Goal: Task Accomplishment & Management: Use online tool/utility

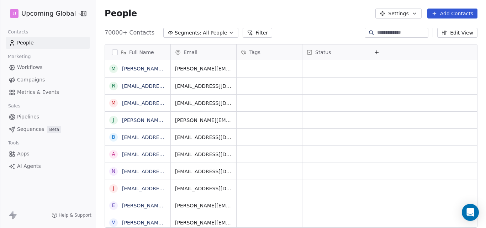
scroll to position [195, 385]
click at [229, 33] on icon "button" at bounding box center [232, 33] width 6 height 6
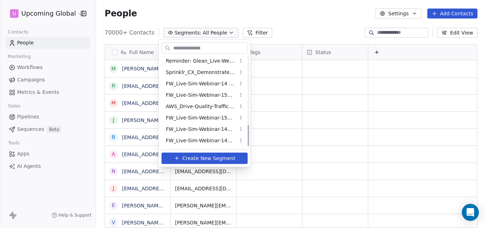
scroll to position [309, 0]
click at [204, 141] on span "FW_Live-Sim-Webinar-14Oct'25-IND+ANZ CX" at bounding box center [201, 140] width 70 height 7
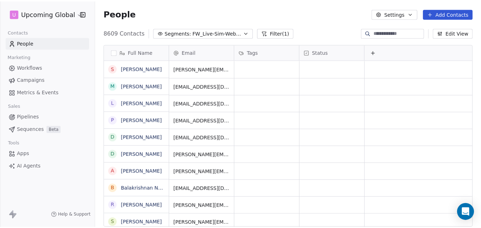
scroll to position [195, 385]
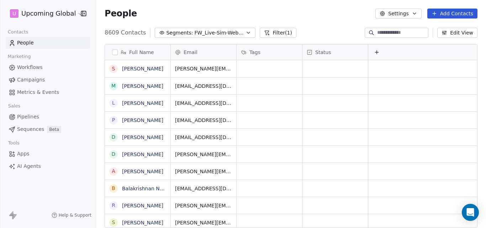
click at [446, 15] on button "Add Contacts" at bounding box center [453, 14] width 50 height 10
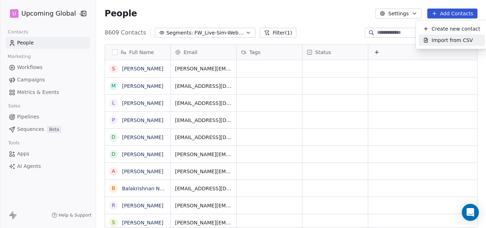
click at [444, 41] on span "Import from CSV" at bounding box center [452, 40] width 41 height 7
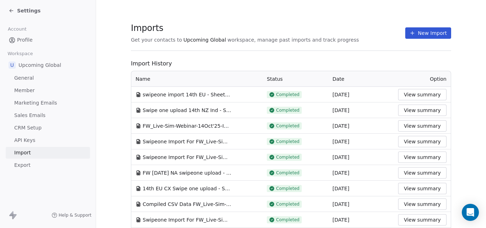
click at [428, 33] on button "New Import" at bounding box center [428, 32] width 46 height 11
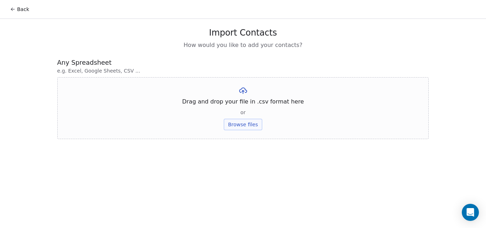
click at [246, 124] on button "Browse files" at bounding box center [243, 124] width 38 height 11
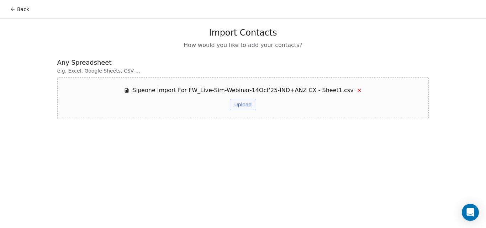
click at [248, 105] on button "Upload" at bounding box center [243, 104] width 26 height 11
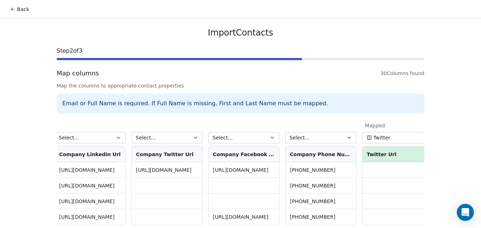
scroll to position [0, 1848]
click at [317, 140] on button "Select..." at bounding box center [320, 137] width 71 height 11
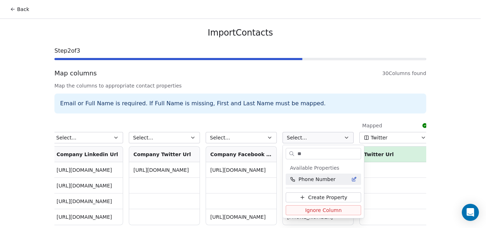
type input "**"
click at [319, 179] on span "Phone Number" at bounding box center [317, 179] width 37 height 7
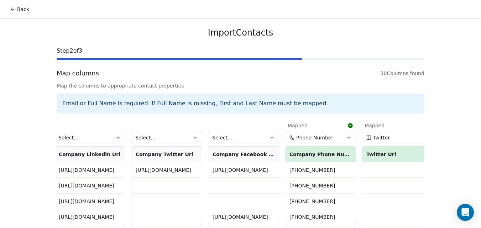
scroll to position [32, 0]
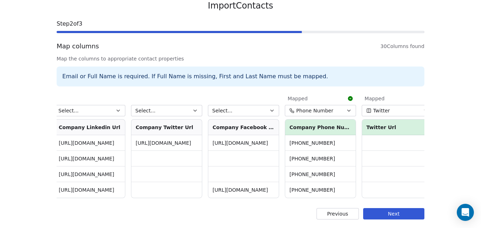
click at [401, 215] on button "Next" at bounding box center [393, 213] width 61 height 11
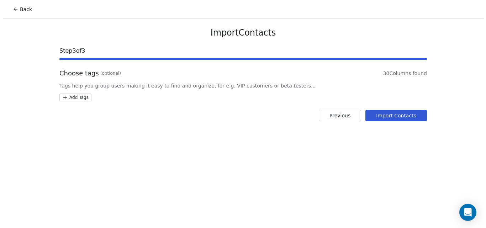
scroll to position [0, 0]
click at [398, 115] on button "Import Contacts" at bounding box center [399, 115] width 62 height 11
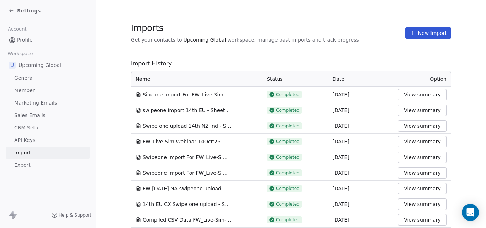
click at [20, 12] on span "Settings" at bounding box center [28, 10] width 23 height 7
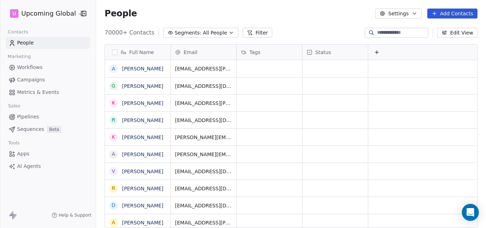
scroll to position [195, 385]
click at [229, 33] on icon "button" at bounding box center [232, 33] width 6 height 6
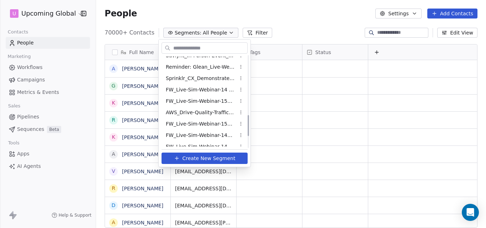
scroll to position [309, 0]
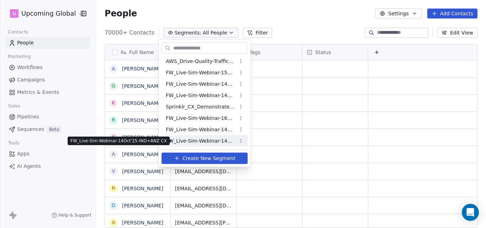
click at [189, 145] on span "FW_Live-Sim-Webinar-14Oct'25-IND+ANZ CX" at bounding box center [201, 140] width 70 height 7
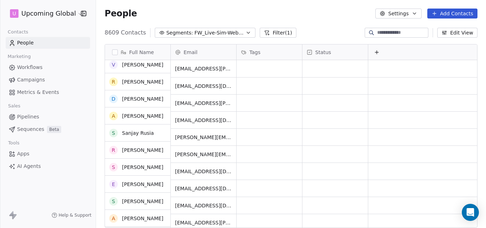
scroll to position [0, 0]
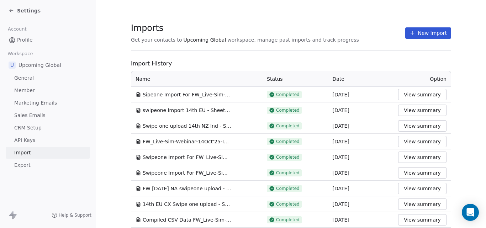
click at [410, 142] on button "View summary" at bounding box center [422, 141] width 48 height 11
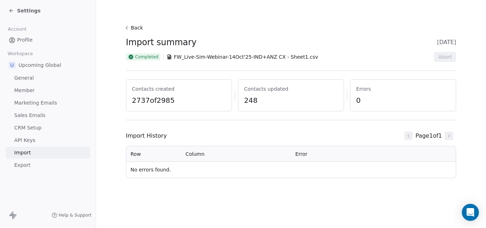
click at [8, 10] on div "Settings" at bounding box center [48, 10] width 96 height 21
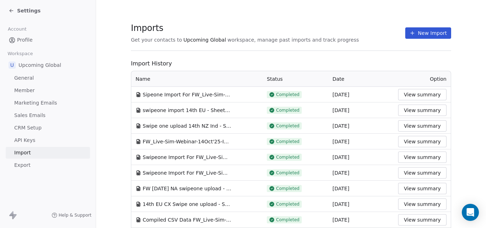
click at [415, 111] on button "View summary" at bounding box center [422, 110] width 48 height 11
click at [412, 125] on button "View summary" at bounding box center [422, 125] width 48 height 11
click at [410, 111] on button "View summary" at bounding box center [422, 110] width 48 height 11
click at [408, 93] on button "View summary" at bounding box center [422, 94] width 48 height 11
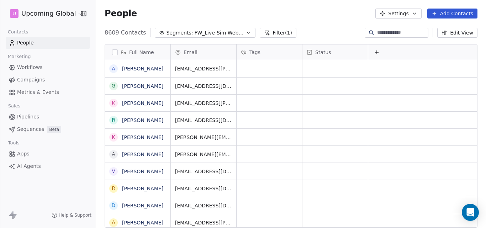
scroll to position [195, 385]
click at [229, 34] on icon "button" at bounding box center [232, 33] width 6 height 6
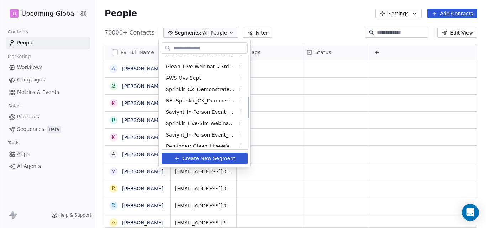
scroll to position [309, 0]
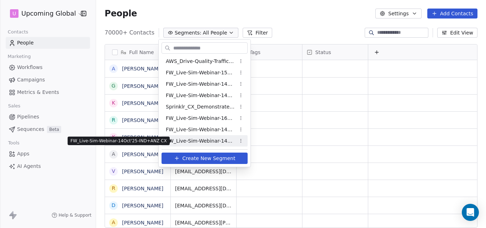
click at [205, 142] on span "FW_Live-Sim-Webinar-14Oct'25-IND+ANZ CX" at bounding box center [201, 140] width 70 height 7
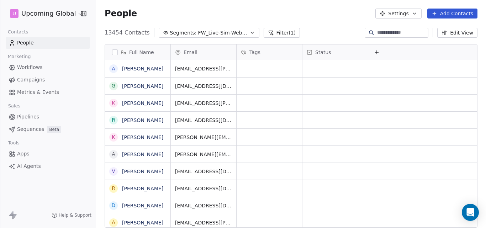
scroll to position [195, 385]
